Goal: Find specific page/section: Find specific page/section

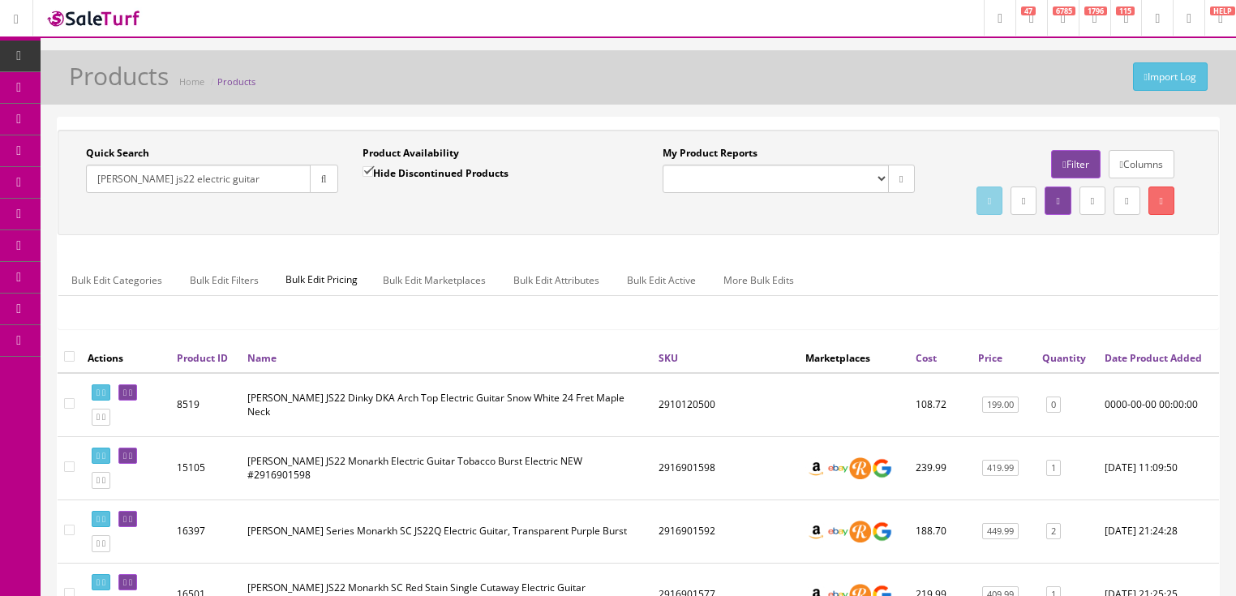
scroll to position [45, 0]
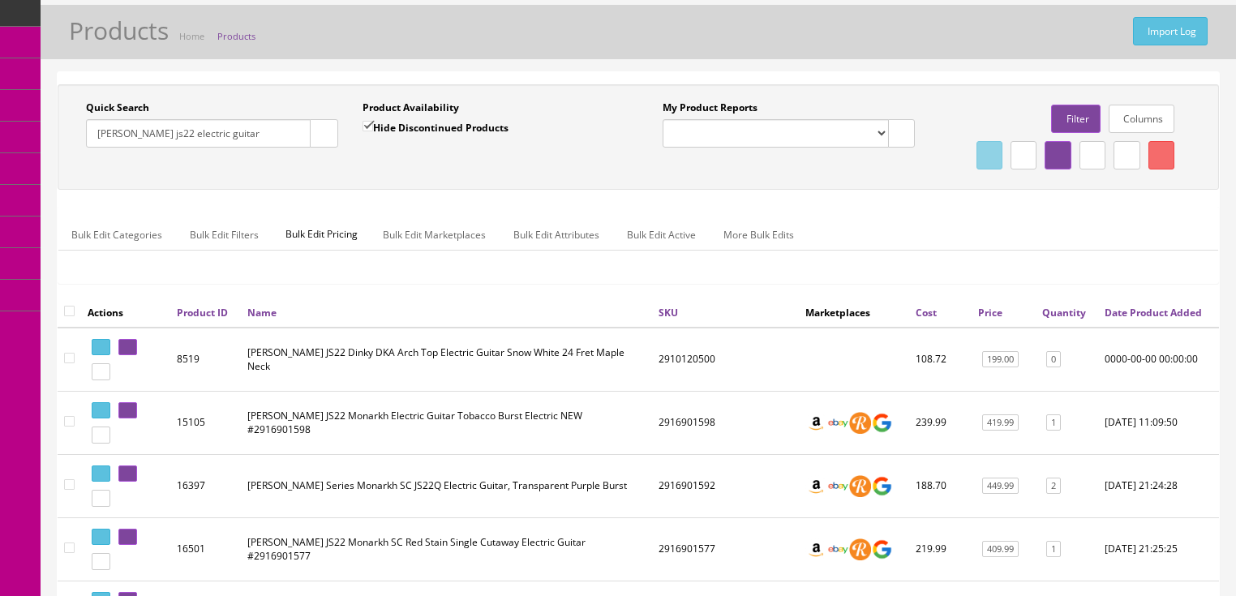
drag, startPoint x: 251, startPoint y: 135, endPoint x: 54, endPoint y: 203, distance: 207.5
type input "andreu"
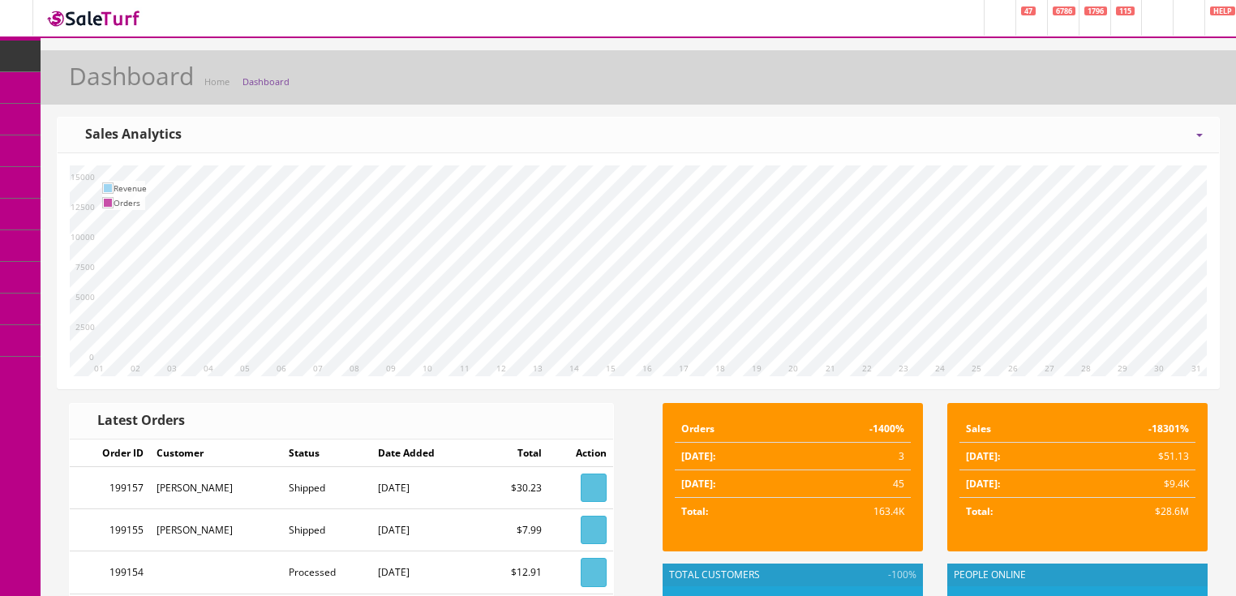
click at [1061, 20] on icon at bounding box center [1063, 19] width 5 height 10
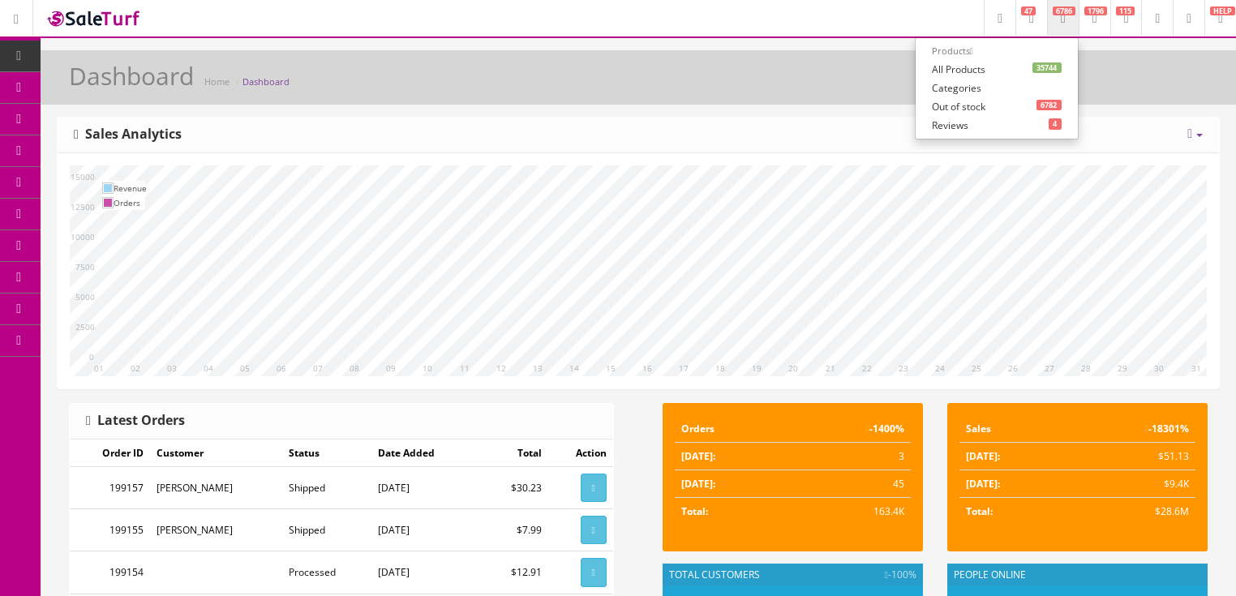
click at [934, 65] on link "35744 All Products" at bounding box center [997, 69] width 162 height 19
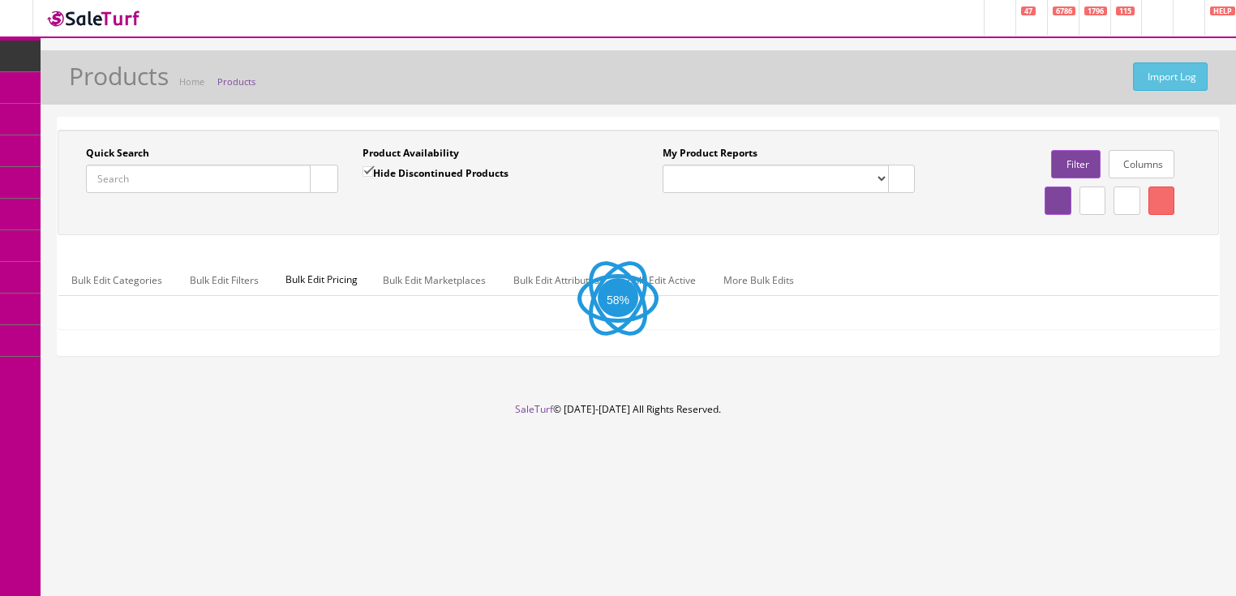
click at [218, 168] on input "Quick Search" at bounding box center [198, 179] width 225 height 28
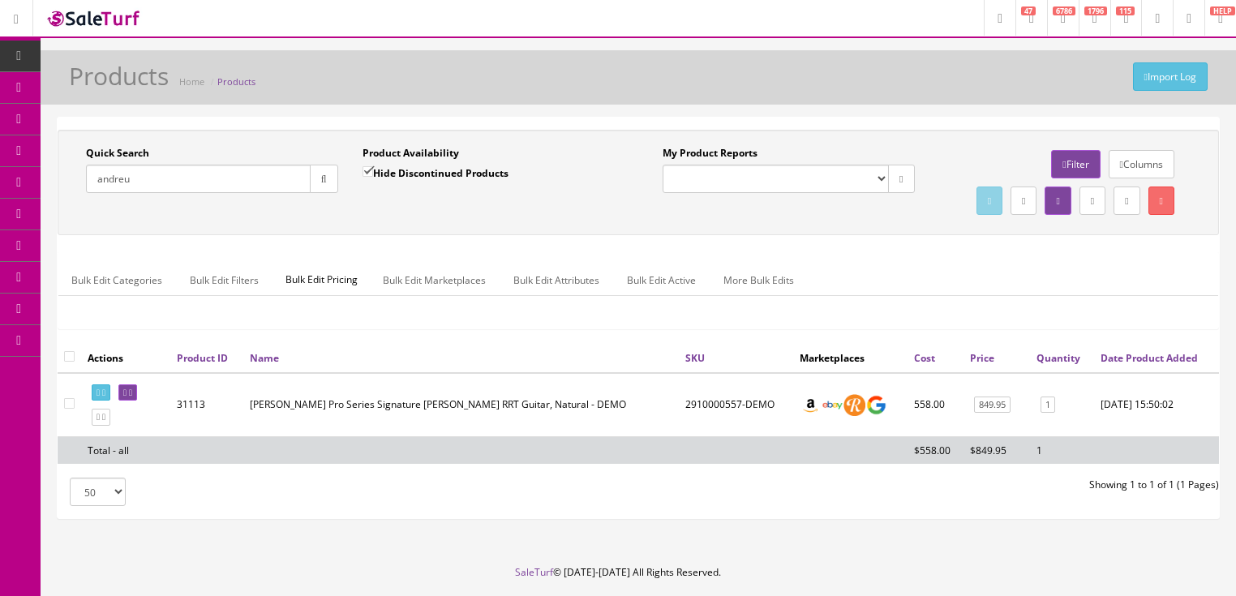
type input "andreu"
